Goal: Task Accomplishment & Management: Use online tool/utility

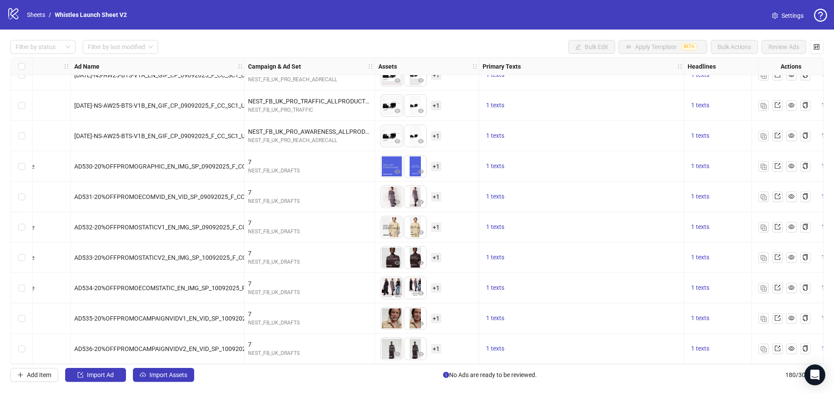
scroll to position [5186, 0]
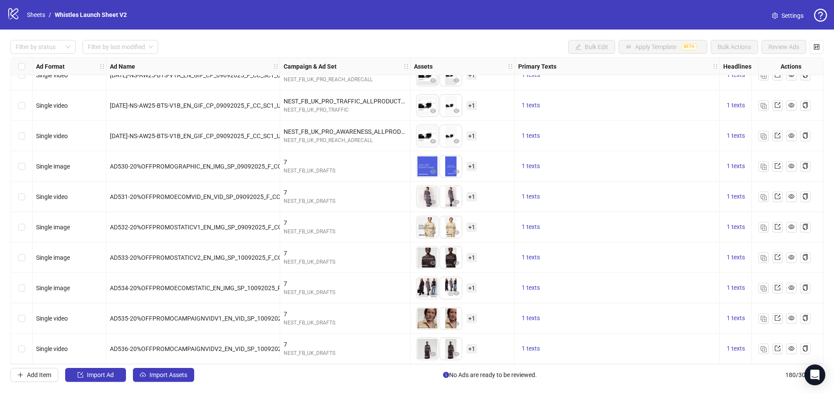
click at [27, 162] on div "Select row 174" at bounding box center [22, 166] width 22 height 30
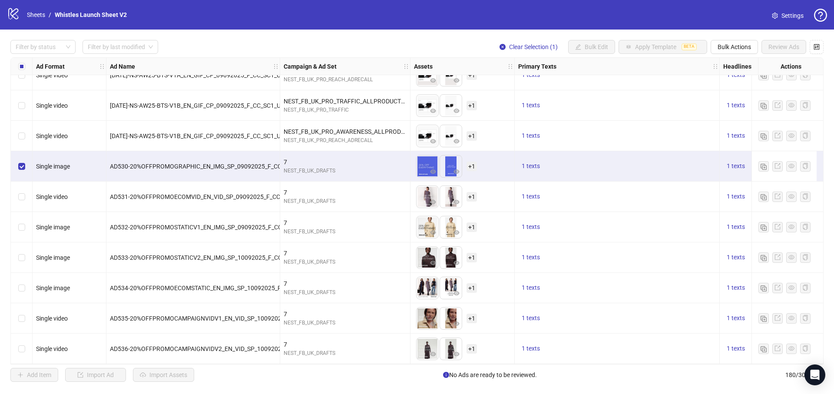
click at [25, 313] on div "Select row 179" at bounding box center [22, 318] width 22 height 30
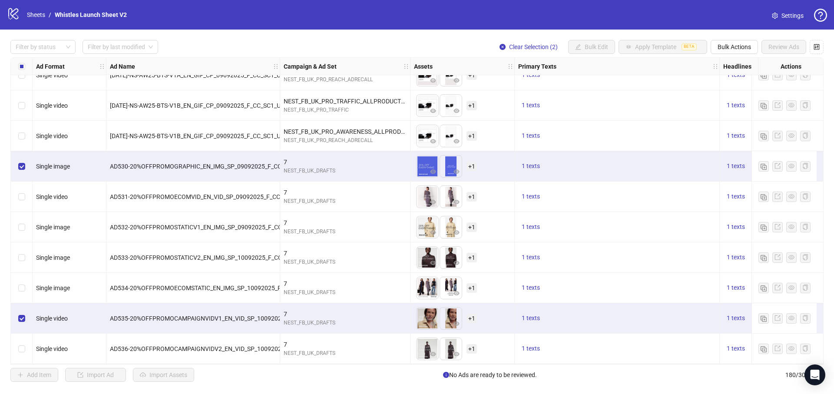
click at [735, 54] on div "Filter by status Filter by last modified Clear Selection (2) Bulk Edit Apply Te…" at bounding box center [417, 211] width 834 height 363
click at [735, 50] on button "Bulk Actions" at bounding box center [733, 47] width 47 height 14
click at [742, 89] on span "Duplicate with assets" at bounding box center [746, 92] width 59 height 10
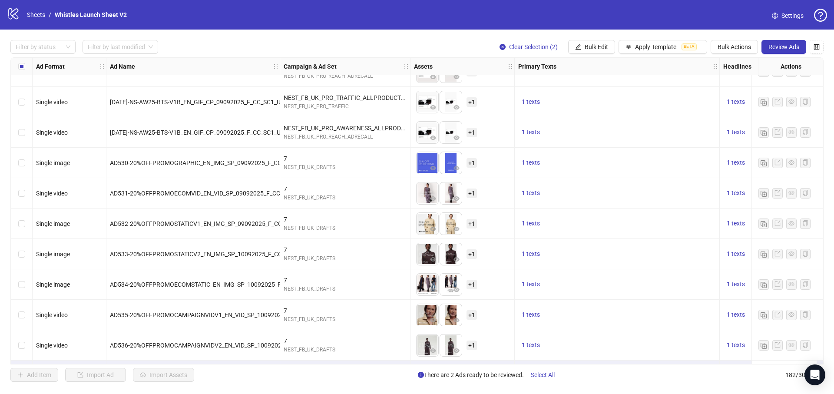
scroll to position [5247, 0]
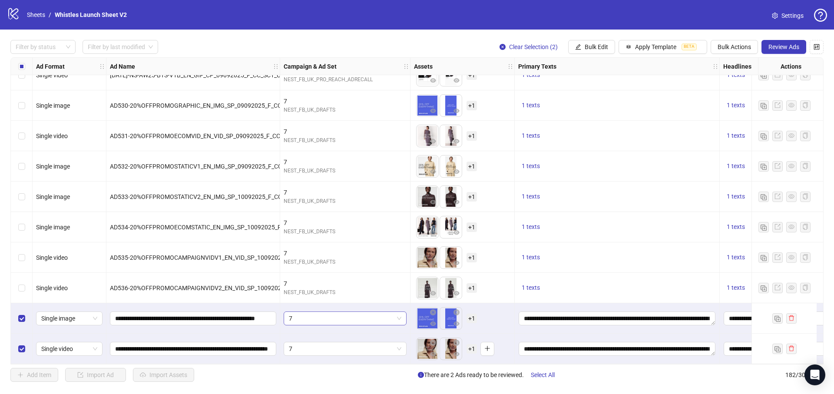
click at [331, 320] on span "7" at bounding box center [345, 318] width 112 height 13
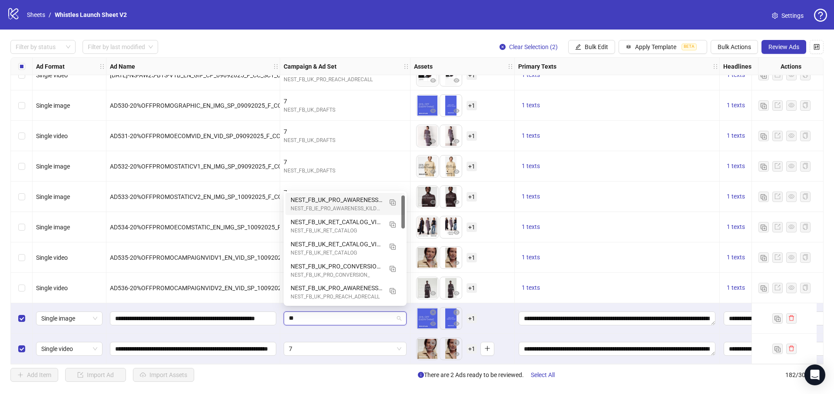
scroll to position [8, 0]
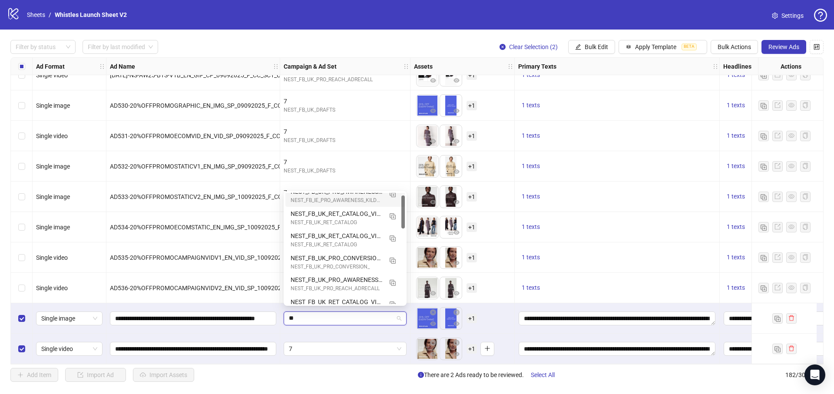
type input "*"
type input "******"
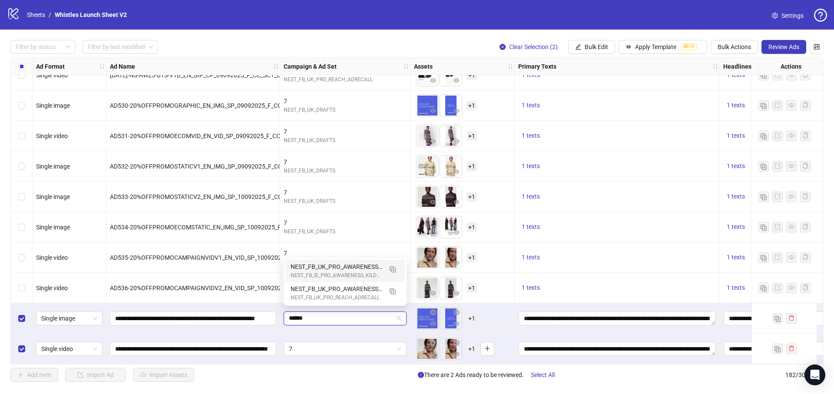
scroll to position [0, 0]
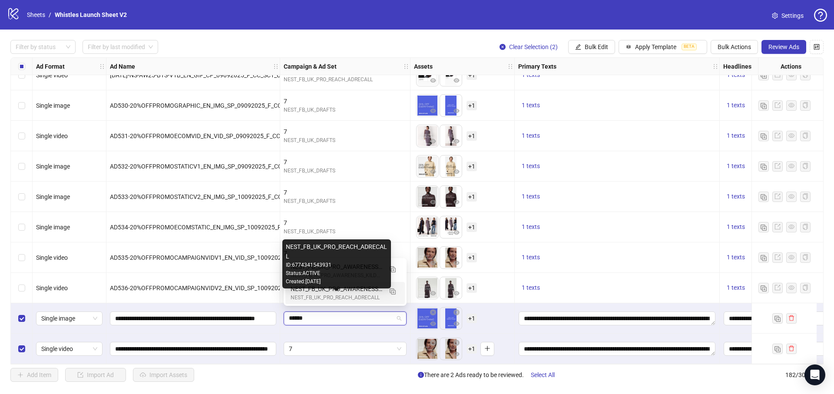
click at [364, 291] on div "NEST_FB_UK_PRO_AWARENESS_ALLPRODUCTS_INT_COMPETITION_ALLP_ALLG_27-55_15042025" at bounding box center [337, 289] width 92 height 10
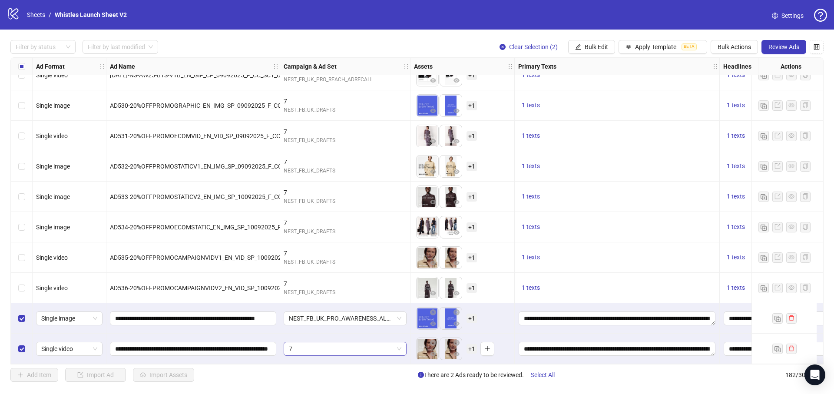
click at [337, 345] on span "7" at bounding box center [345, 348] width 112 height 13
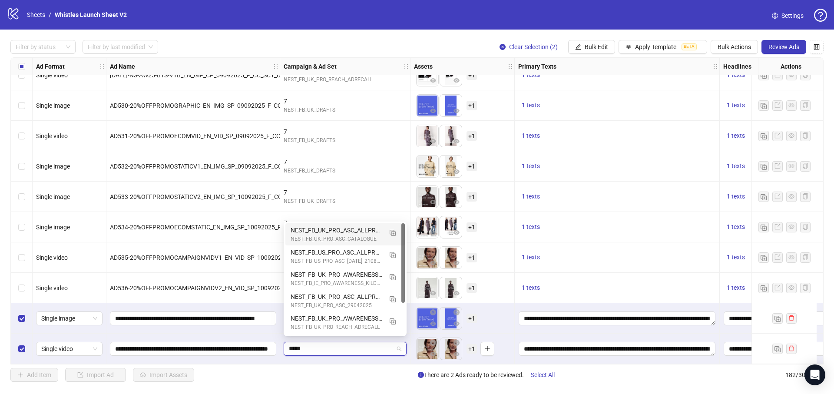
type input "******"
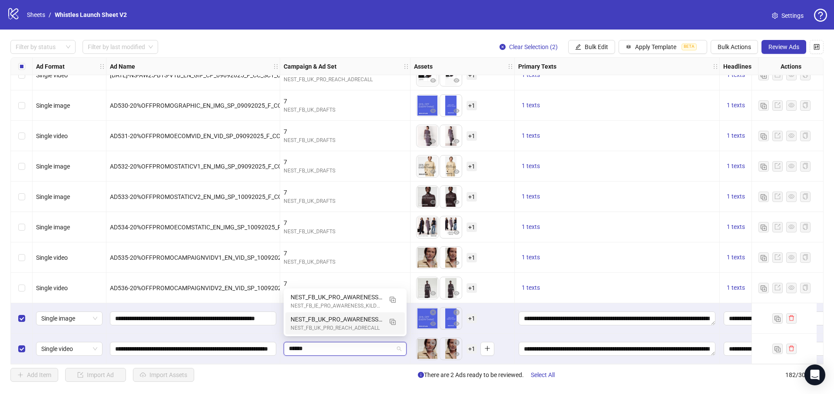
click at [341, 333] on div "NEST_FB_UK_PRO_AWARENESS_ALLPRODUCTS_INT_COMPETITION_ALLP_ALLG_27-55_15042025 N…" at bounding box center [344, 323] width 119 height 22
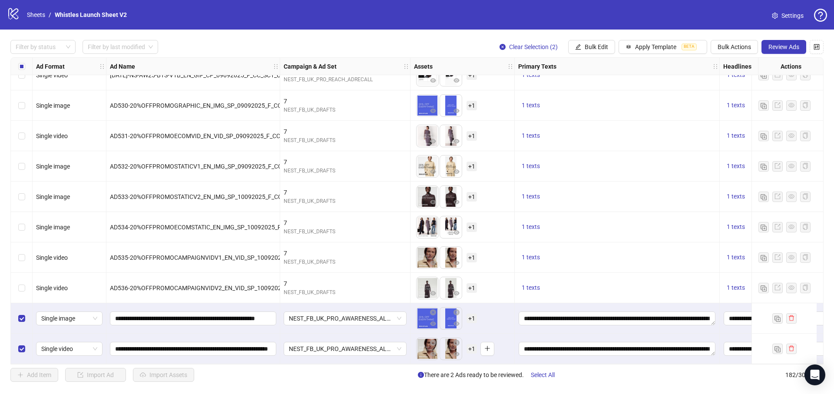
scroll to position [5247, 385]
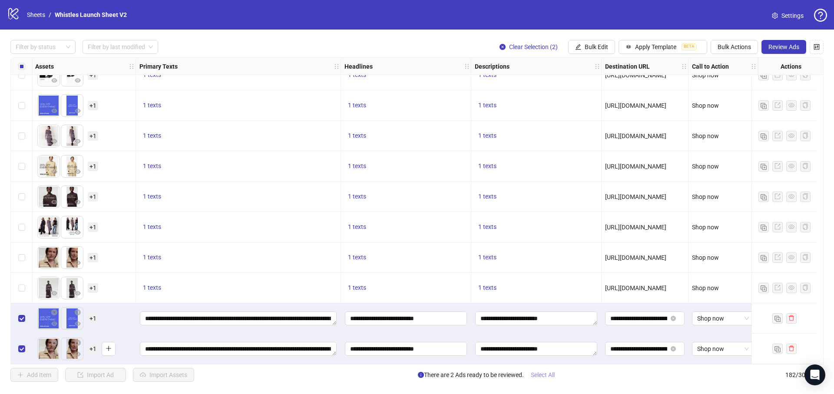
click at [555, 372] on span "Select All" at bounding box center [543, 374] width 24 height 7
click at [797, 41] on button "Review Ads" at bounding box center [783, 47] width 45 height 14
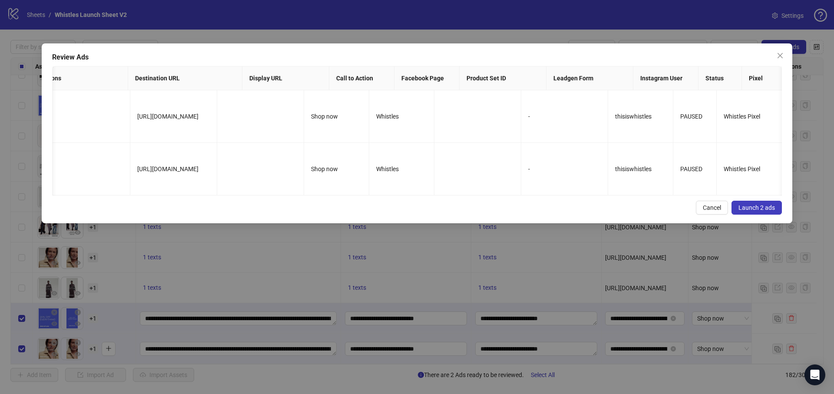
scroll to position [0, 1206]
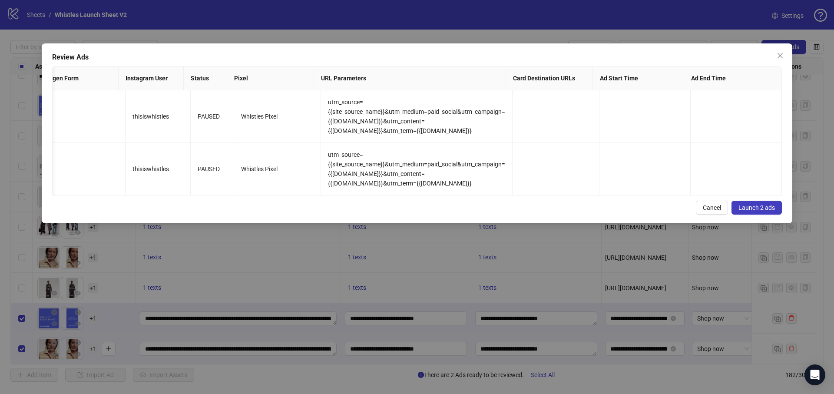
click at [759, 215] on button "Launch 2 ads" at bounding box center [756, 208] width 50 height 14
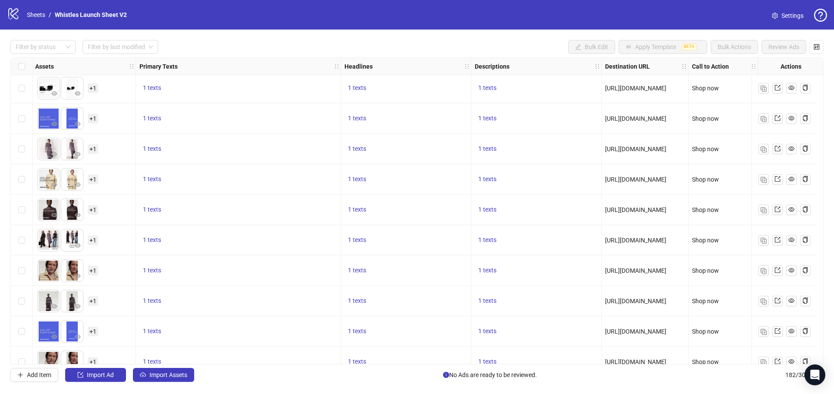
scroll to position [5247, 385]
